Goal: Complete application form: Complete application form

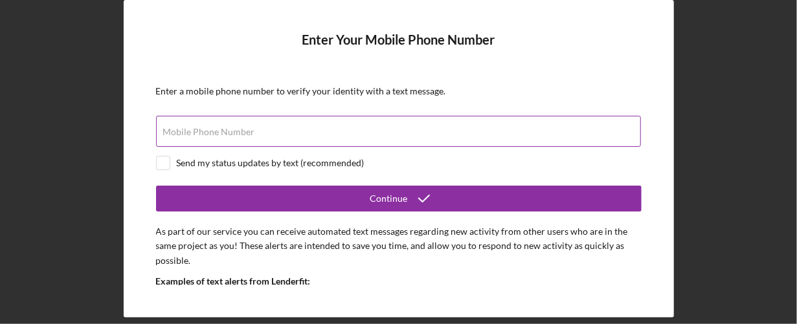
click at [431, 137] on input "Mobile Phone Number" at bounding box center [398, 131] width 485 height 31
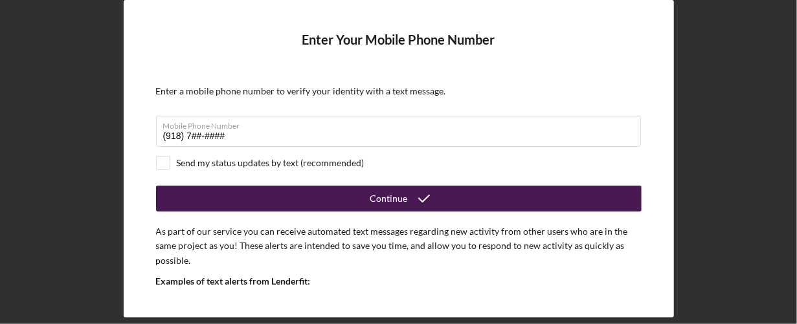
click at [346, 190] on button "Continue" at bounding box center [399, 199] width 486 height 26
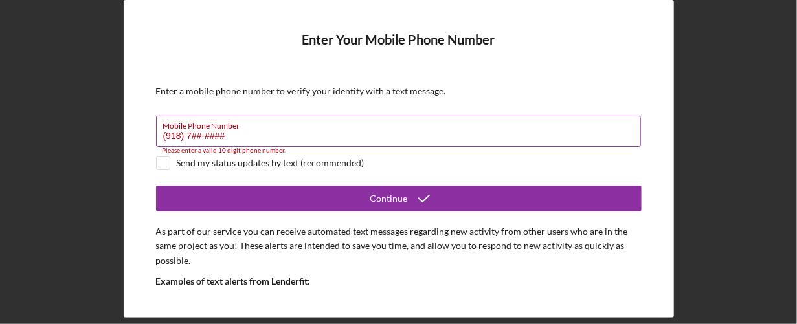
click at [313, 132] on input "(918) 7##-####" at bounding box center [398, 131] width 485 height 31
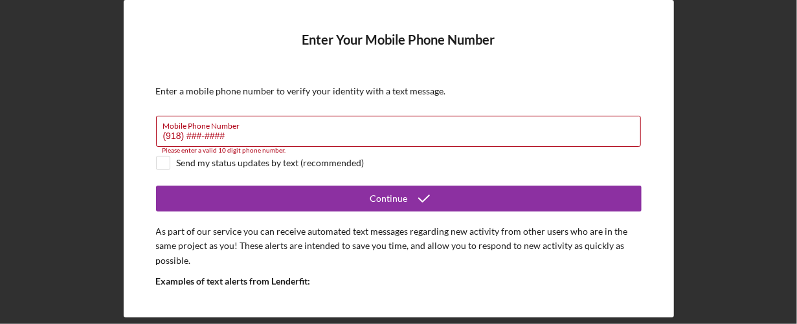
type input "(918) ###-####"
click at [302, 162] on div "Send my status updates by text (recommended)" at bounding box center [271, 163] width 188 height 10
checkbox input "true"
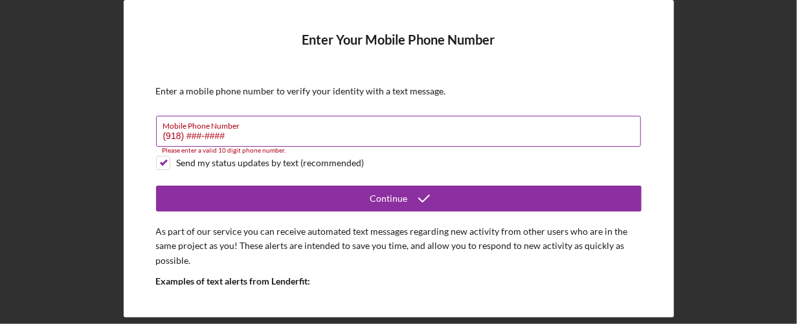
click at [302, 140] on input "(918) ###-####" at bounding box center [398, 131] width 485 height 31
type input "(###) ###-####"
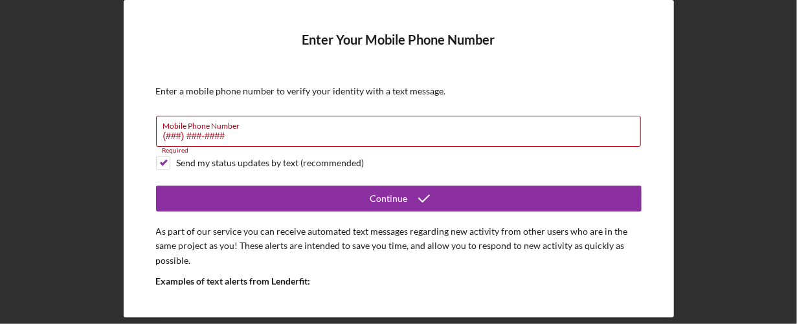
drag, startPoint x: 225, startPoint y: 133, endPoint x: 119, endPoint y: 144, distance: 106.8
click at [119, 144] on div "Enter Your Mobile Phone Number Enter a mobile phone number to verify your ident…" at bounding box center [398, 159] width 784 height 318
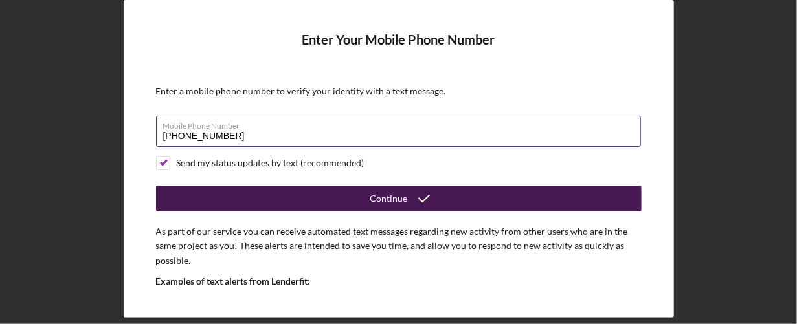
type input "[PHONE_NUMBER]"
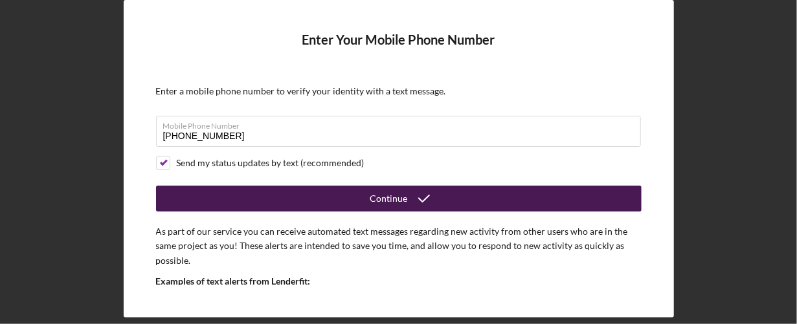
click at [209, 199] on button "Continue" at bounding box center [399, 199] width 486 height 26
